Goal: Transaction & Acquisition: Subscribe to service/newsletter

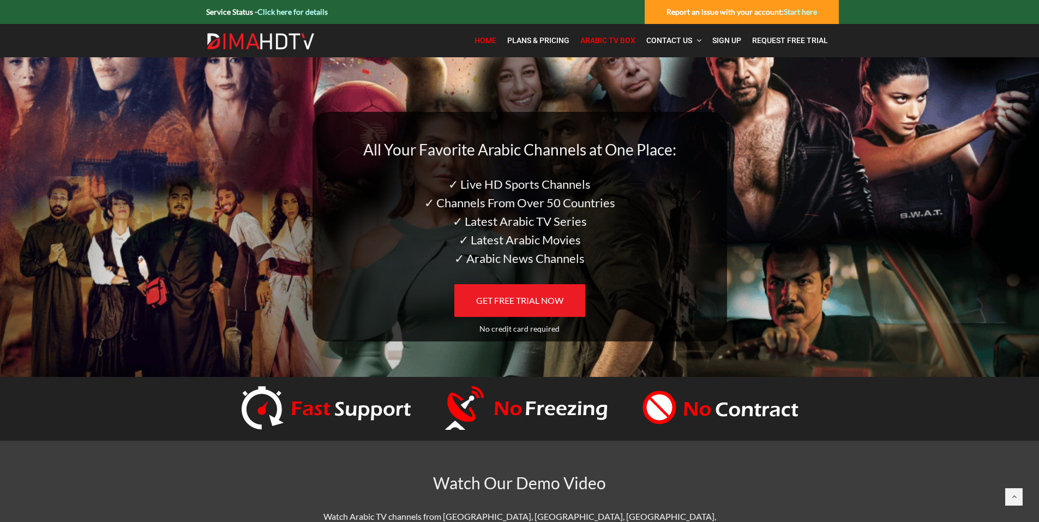
click at [593, 41] on span "Arabic TV Box" at bounding box center [607, 40] width 55 height 9
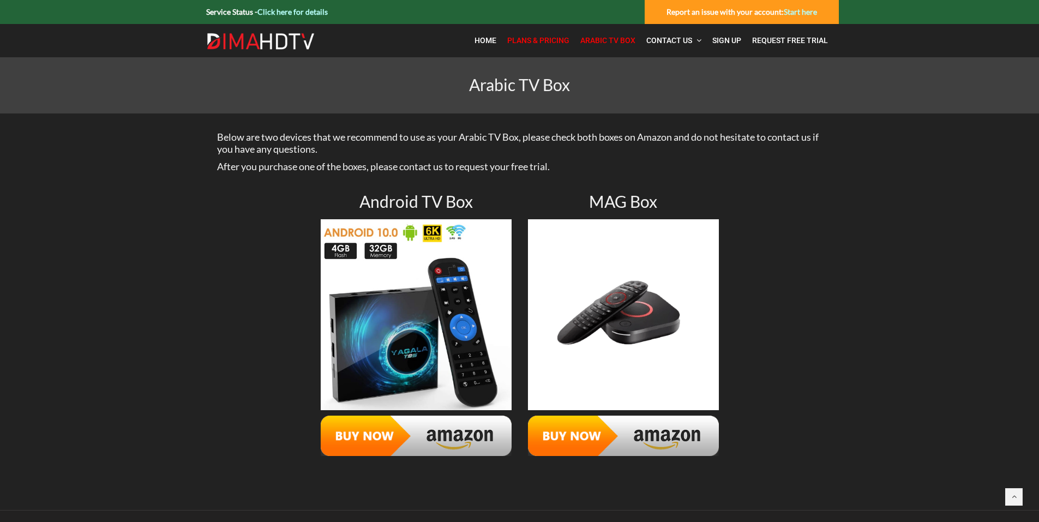
click at [544, 36] on span "Plans & Pricing" at bounding box center [538, 40] width 62 height 9
